Goal: Task Accomplishment & Management: Complete application form

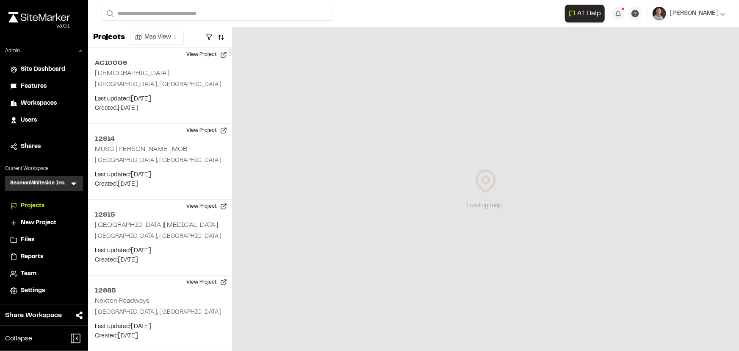
click at [73, 180] on icon at bounding box center [73, 183] width 8 height 8
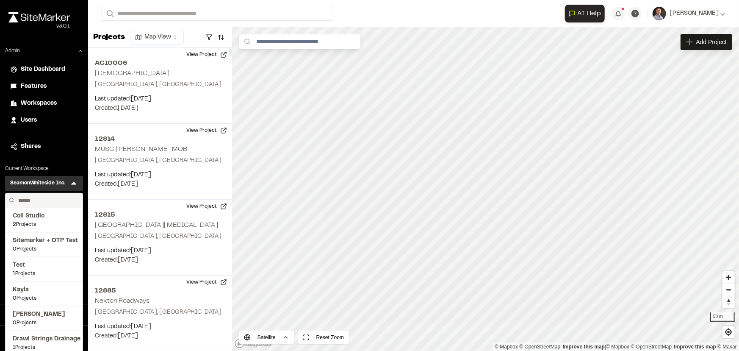
click at [57, 200] on input "text" at bounding box center [47, 200] width 64 height 14
type input "*"
type input "****"
click at [56, 218] on span "Site Marker Demo" at bounding box center [44, 215] width 63 height 9
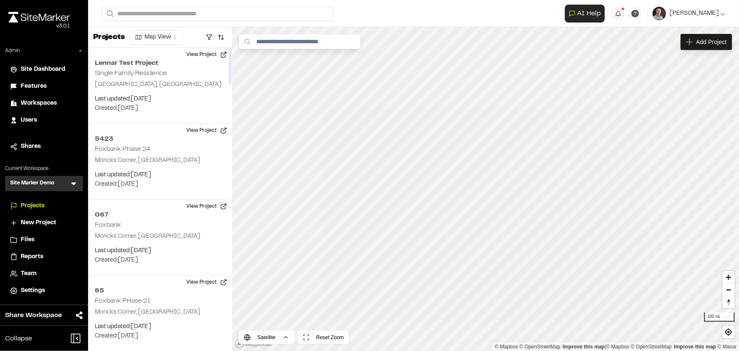
click at [41, 255] on span "Reports" at bounding box center [32, 256] width 22 height 9
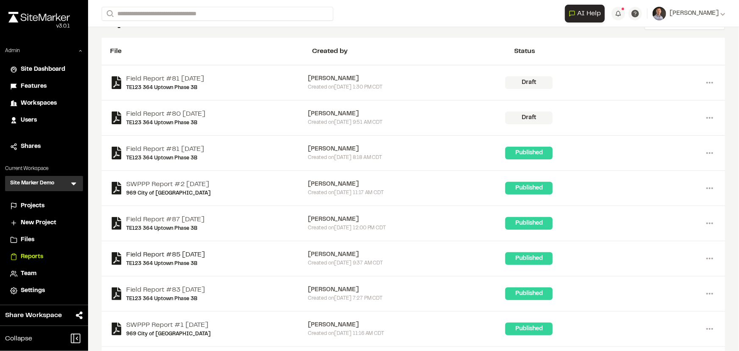
scroll to position [38, 0]
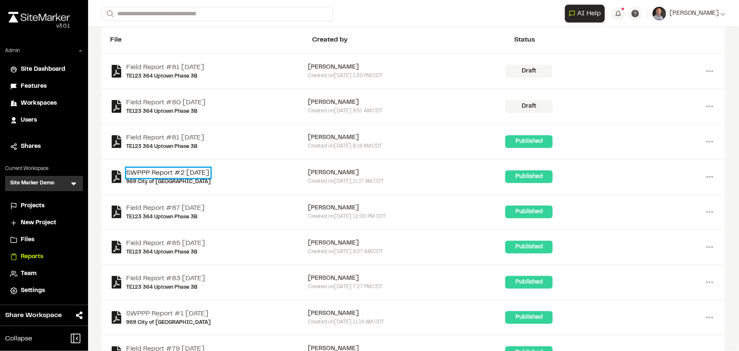
click at [187, 168] on link "SWPPP Report #2 [DATE]" at bounding box center [168, 173] width 84 height 10
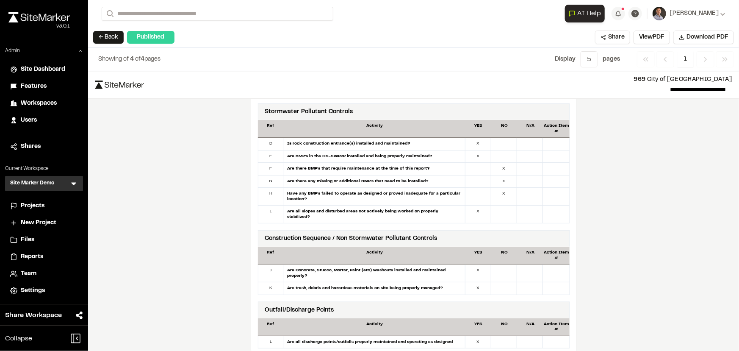
scroll to position [577, 0]
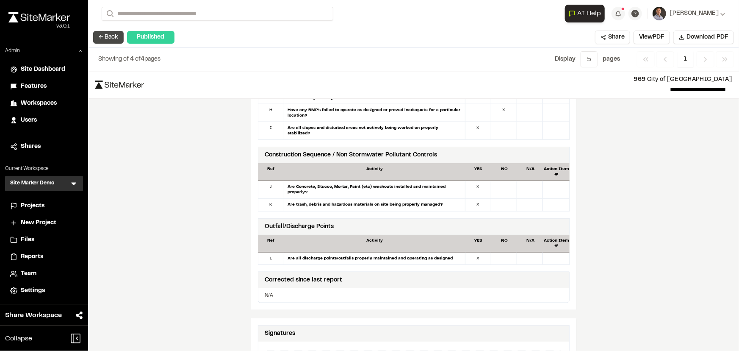
click at [108, 33] on button "← Back" at bounding box center [108, 37] width 30 height 13
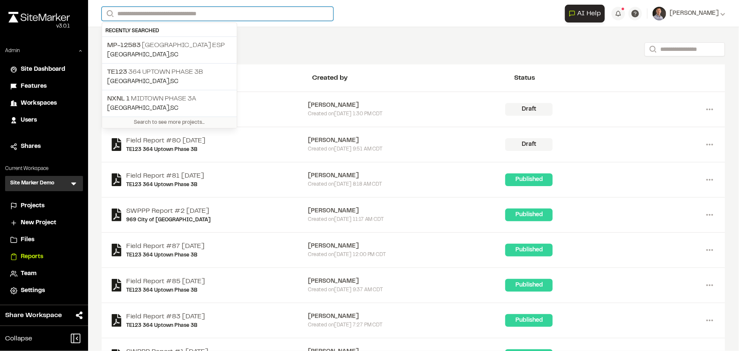
click at [186, 15] on input "Search" at bounding box center [218, 14] width 232 height 14
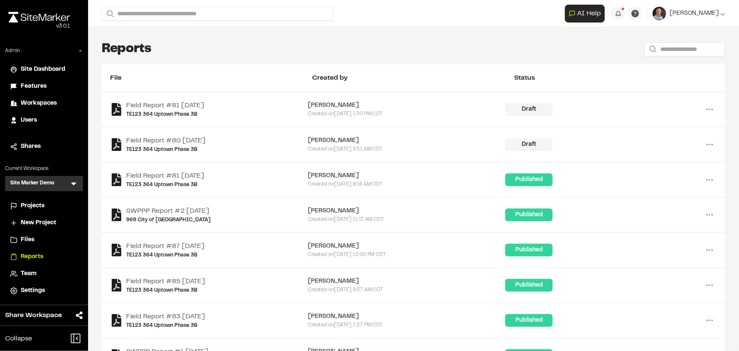
click at [191, 72] on p "TE123 364 Uptown Phase 3B" at bounding box center [169, 72] width 124 height 10
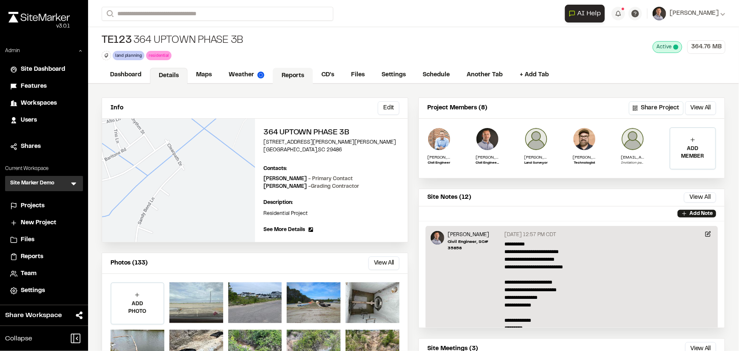
click at [288, 76] on link "Reports" at bounding box center [293, 76] width 40 height 16
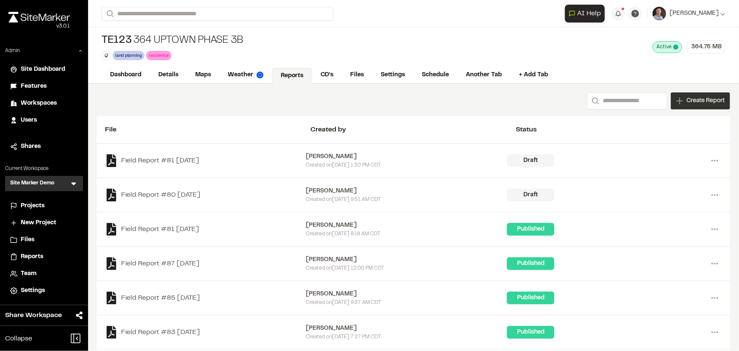
click at [697, 102] on span "Create Report" at bounding box center [705, 100] width 38 height 9
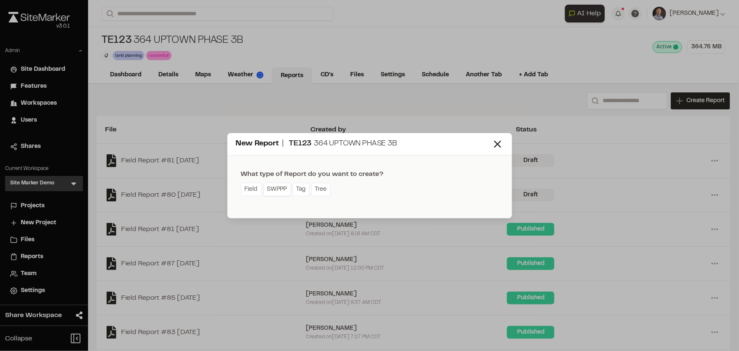
click at [274, 187] on link "SWPPP" at bounding box center [277, 190] width 28 height 14
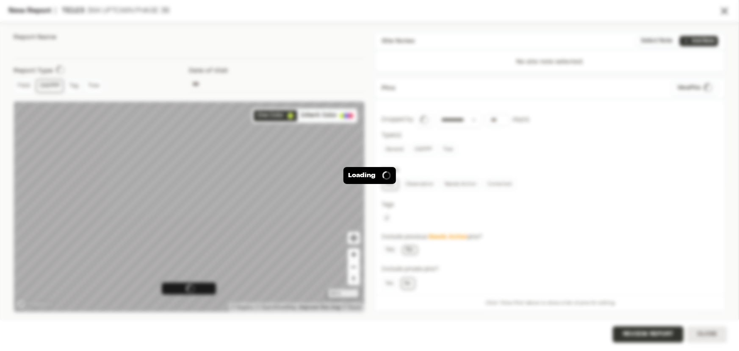
type input "**********"
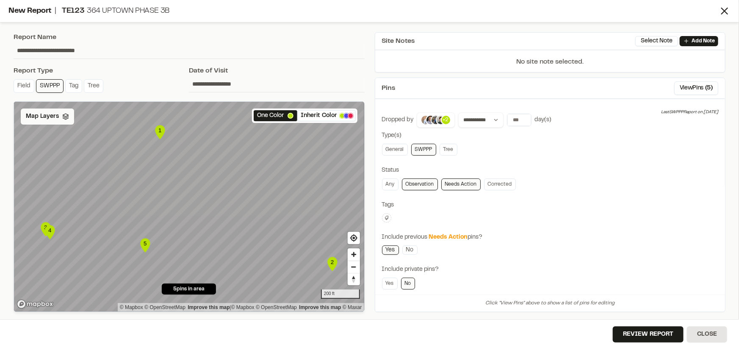
click at [33, 119] on span "Map Layers" at bounding box center [42, 116] width 33 height 9
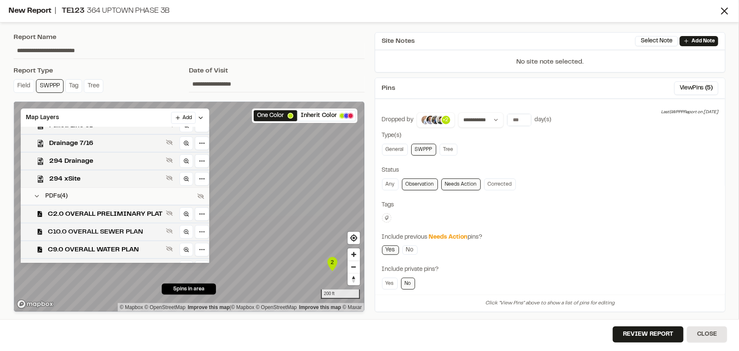
scroll to position [269, 0]
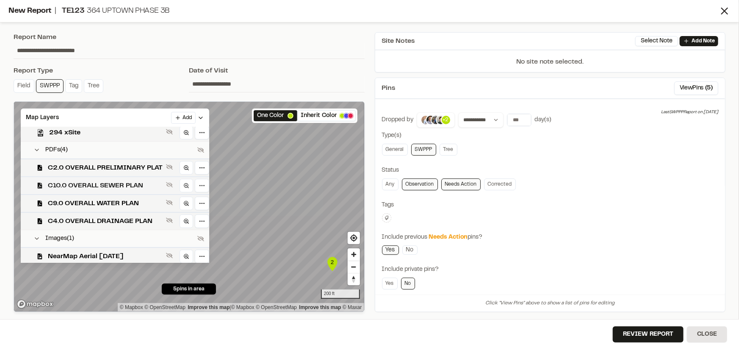
drag, startPoint x: 99, startPoint y: 218, endPoint x: 122, endPoint y: 182, distance: 43.1
click at [99, 218] on span "C4.0 OVERALL DRAINAGE PLAN" at bounding box center [105, 221] width 115 height 10
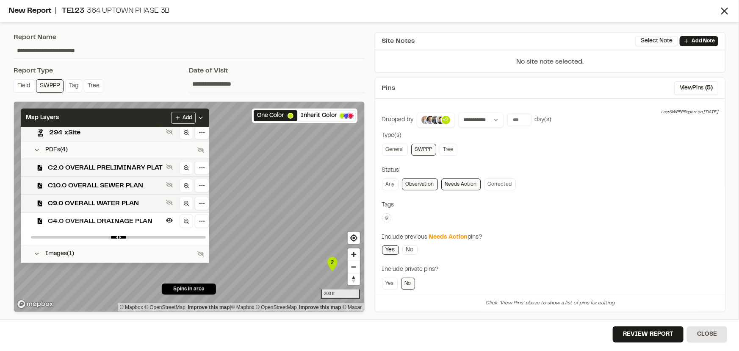
click at [127, 117] on div "Map Layers Add" at bounding box center [115, 117] width 188 height 19
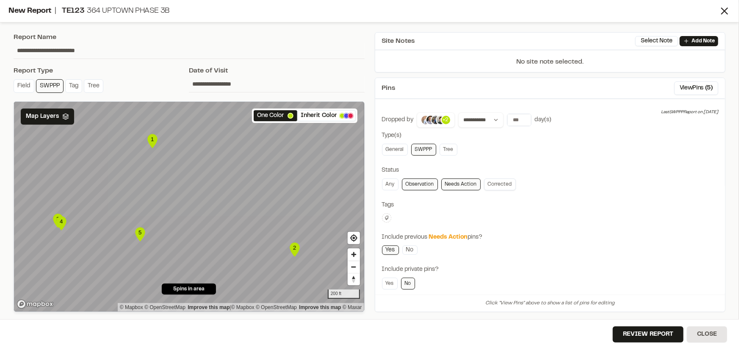
click at [502, 185] on link "Corrected" at bounding box center [500, 184] width 32 height 12
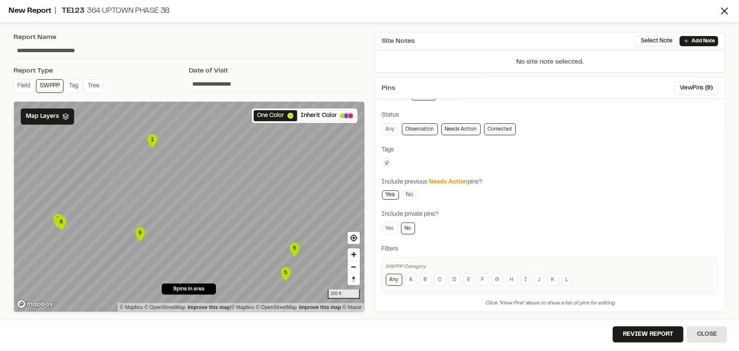
scroll to position [64, 0]
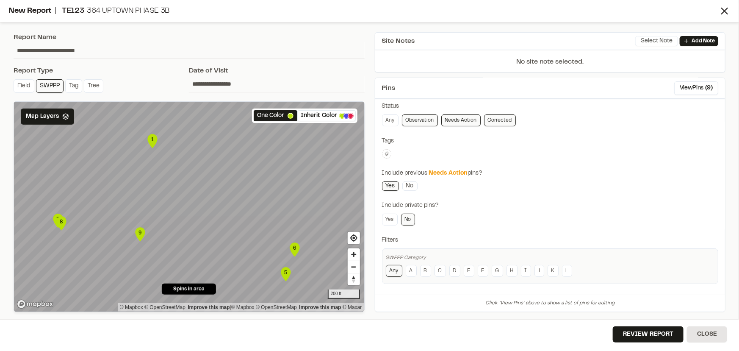
click at [647, 42] on button "Select Note" at bounding box center [656, 41] width 43 height 10
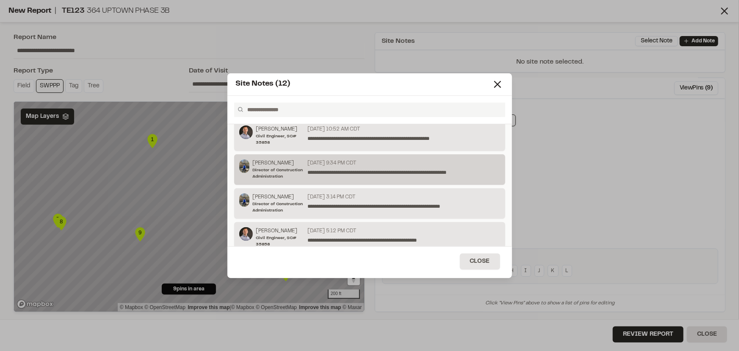
scroll to position [308, 0]
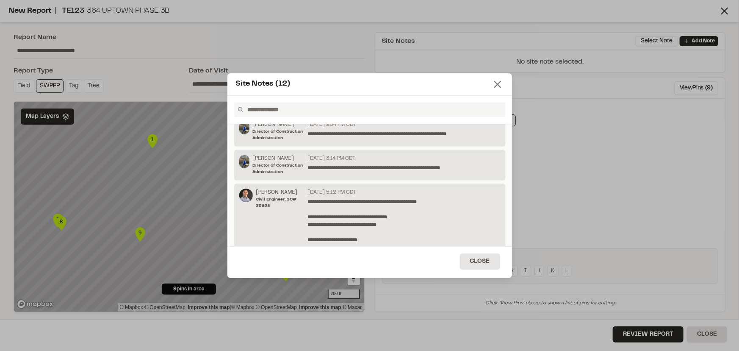
click at [495, 86] on line at bounding box center [498, 84] width 6 height 6
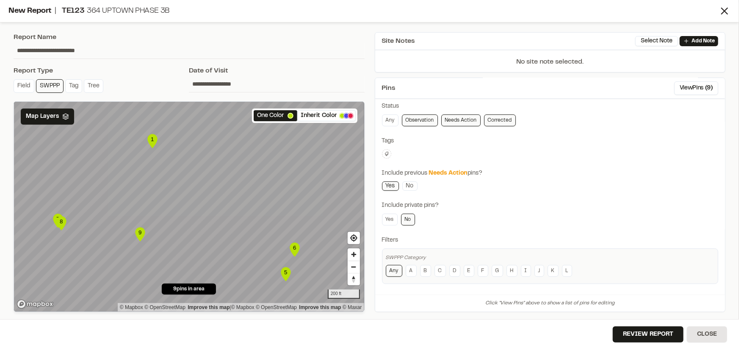
scroll to position [0, 0]
click at [632, 334] on button "Review Report" at bounding box center [648, 334] width 71 height 16
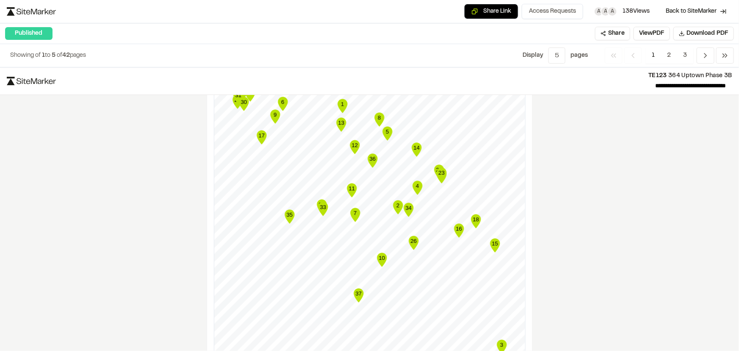
scroll to position [1495, 0]
